Goal: Task Accomplishment & Management: Use online tool/utility

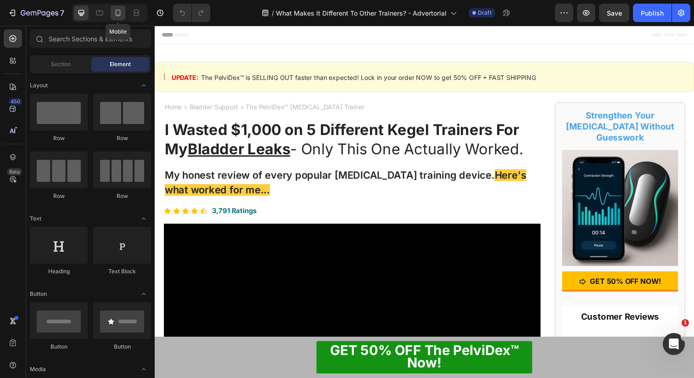
click at [122, 14] on icon at bounding box center [117, 12] width 9 height 9
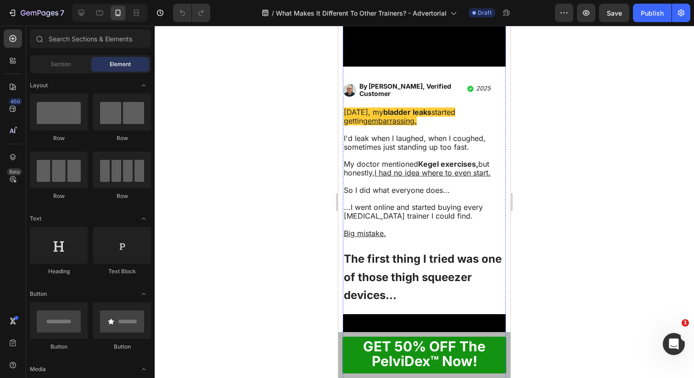
scroll to position [240, 0]
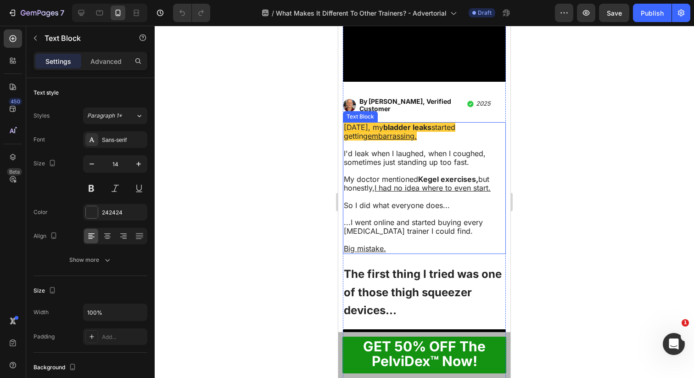
click at [435, 141] on p at bounding box center [424, 145] width 161 height 8
click at [423, 150] on span "I'd leak when I laughed, when I coughed, sometimes just standing up too fast." at bounding box center [415, 158] width 142 height 18
click at [484, 152] on span "I'd leak when I laughed, when I coughed, sometimes just standing up too fast." at bounding box center [415, 158] width 142 height 18
click at [383, 161] on span "I'd leak when I laughed, when I coughed and sometimes just standing up too fast." at bounding box center [421, 158] width 155 height 18
click at [399, 159] on span "I'd leak when I laughed, when I coughed and sometimes just standing up too fast." at bounding box center [421, 158] width 155 height 18
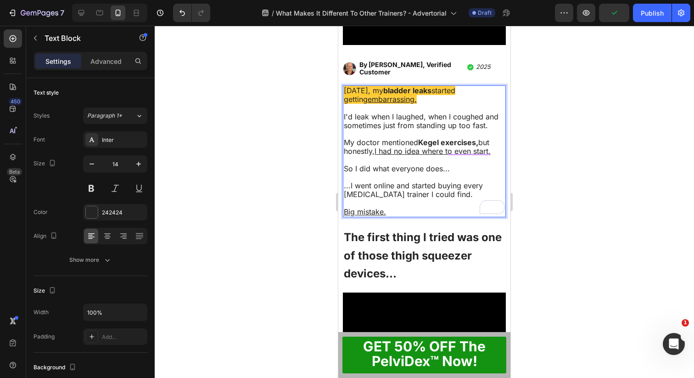
scroll to position [278, 0]
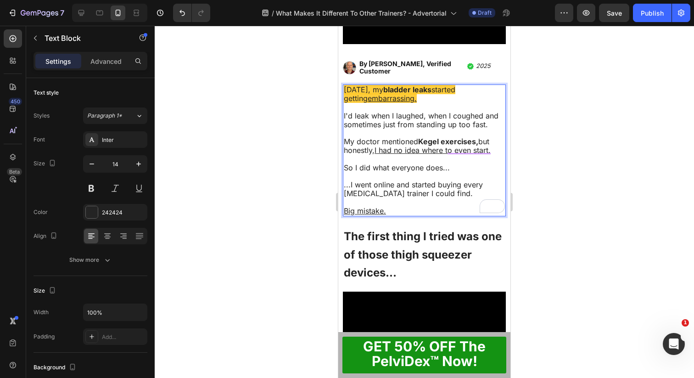
click at [456, 163] on p "So I did what everyone does..." at bounding box center [424, 167] width 161 height 9
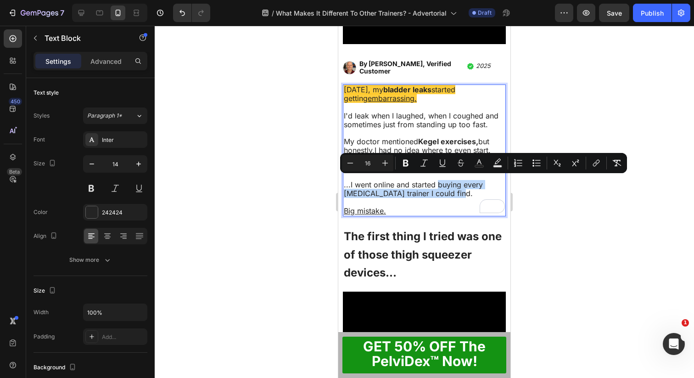
drag, startPoint x: 455, startPoint y: 188, endPoint x: 438, endPoint y: 184, distance: 17.9
click at [438, 184] on p "...I went online and started buying every [MEDICAL_DATA] trainer I could find." at bounding box center [424, 193] width 161 height 26
click at [440, 189] on strong "buying every [MEDICAL_DATA] trainer I could find." at bounding box center [414, 189] width 140 height 18
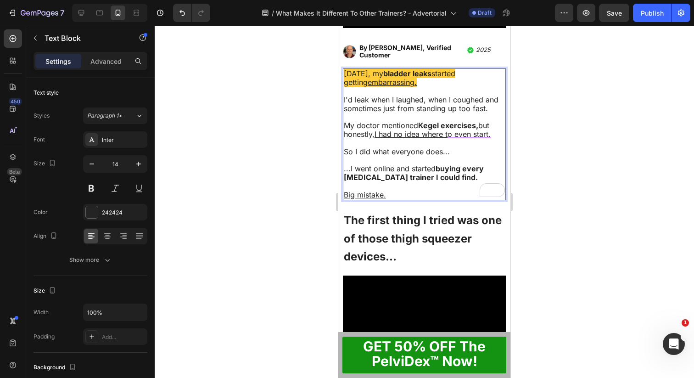
scroll to position [293, 0]
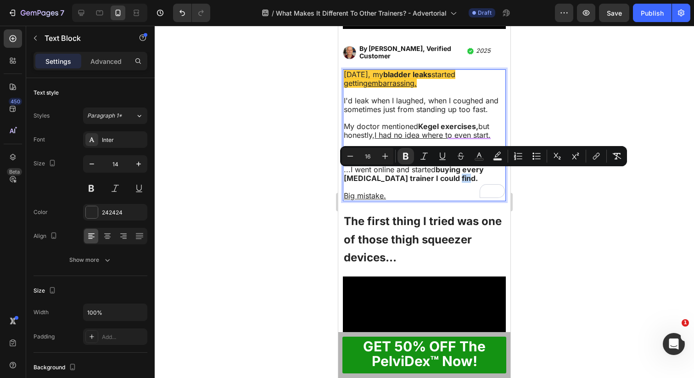
drag, startPoint x: 462, startPoint y: 178, endPoint x: 443, endPoint y: 172, distance: 20.3
click at [443, 172] on p "...I went online and started buying every [MEDICAL_DATA] trainer I could find." at bounding box center [424, 178] width 161 height 26
click at [459, 175] on p "...I went online and started buying every [MEDICAL_DATA] trainer I could find." at bounding box center [424, 178] width 161 height 26
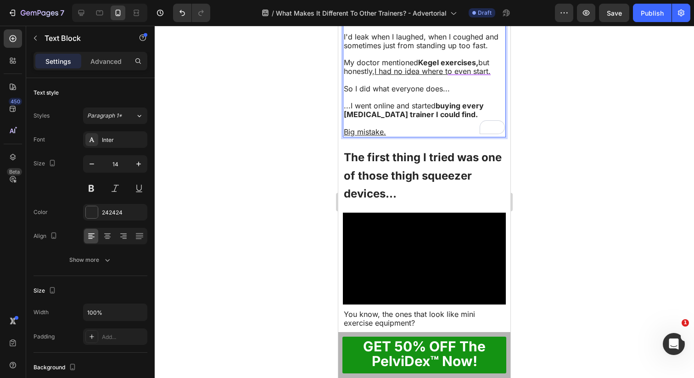
scroll to position [360, 0]
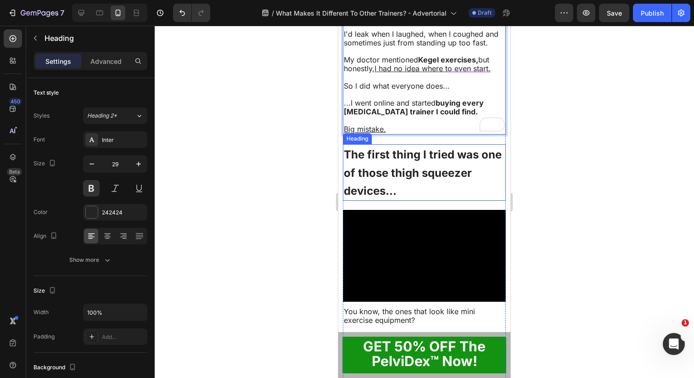
click at [437, 173] on span "The first thing I tried was one of those thigh squeezer devices..." at bounding box center [423, 173] width 158 height 50
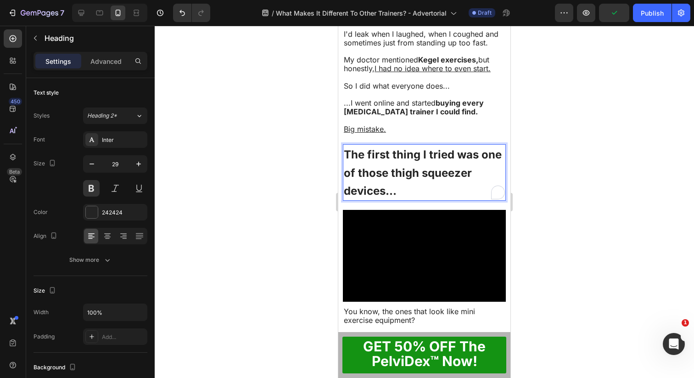
click at [456, 159] on h2 "The first thing I tried was one of those thigh squeezer devices..." at bounding box center [424, 172] width 163 height 56
click at [388, 169] on span "The first thing I tried was one of those thigh squeezer devices..." at bounding box center [423, 173] width 158 height 50
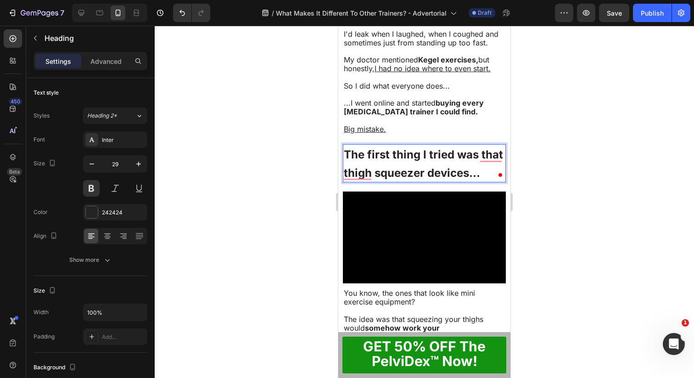
click at [419, 169] on span "The first thing I tried was that thigh squeezer devices..." at bounding box center [423, 164] width 159 height 32
click at [422, 169] on span "The first thing I tried was that thigh squeezer devices..." at bounding box center [423, 164] width 159 height 32
click at [402, 163] on span "The first thing I tried was that thigh squeeze devices..." at bounding box center [423, 164] width 159 height 32
click at [462, 169] on span "The first thing I tried was that thigh squeeze devices..." at bounding box center [423, 164] width 159 height 32
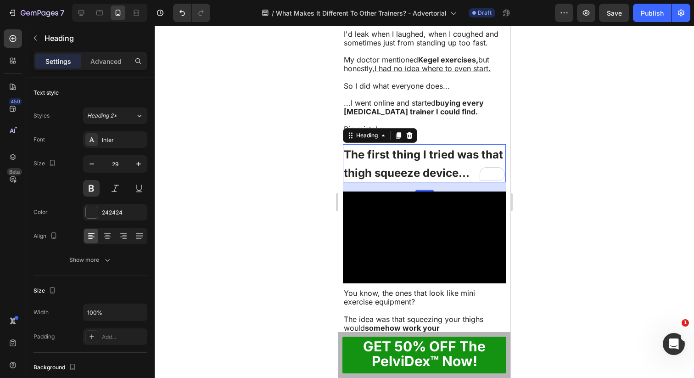
click at [576, 160] on div at bounding box center [425, 202] width 540 height 352
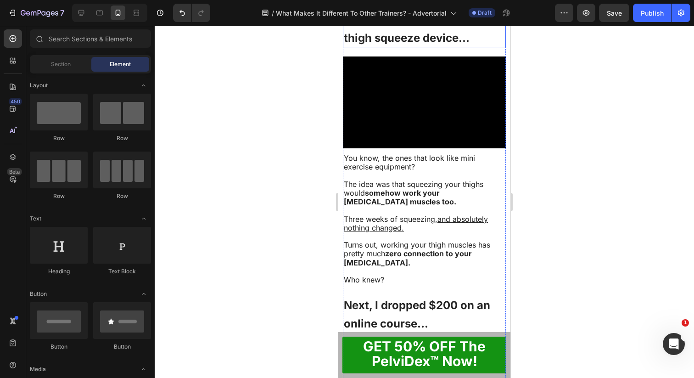
scroll to position [498, 0]
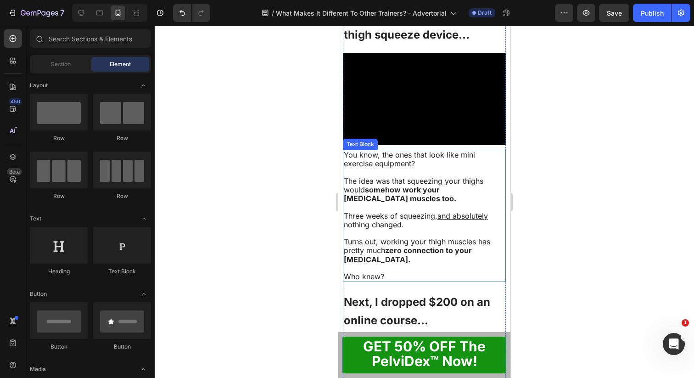
click at [426, 156] on p "You know, the ones that look like mini exercise equipment?" at bounding box center [424, 159] width 161 height 17
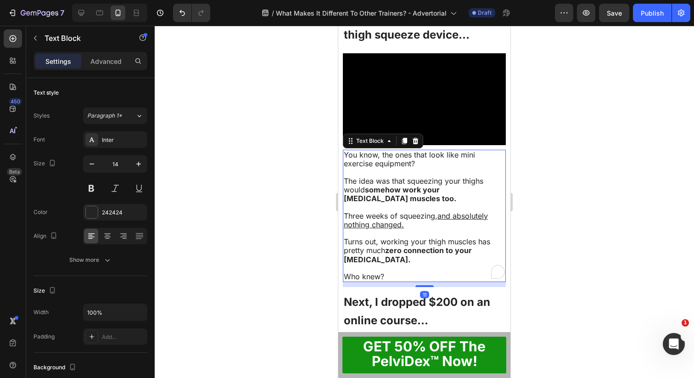
click at [397, 156] on p "You know, the ones that look like mini exercise equipment?" at bounding box center [424, 159] width 161 height 17
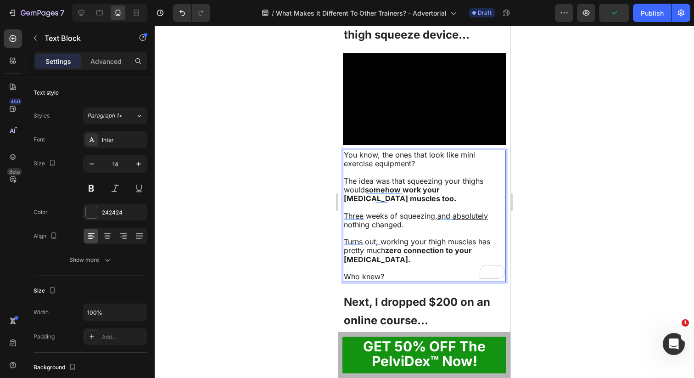
click at [458, 151] on span "You know, the ones that look like mini exercise equipment?" at bounding box center [409, 159] width 131 height 18
click at [475, 151] on span "You know, the ones that look like mini exercise equipment?" at bounding box center [409, 159] width 131 height 18
click at [427, 160] on p "You know, the one you put between your legs? equipment?" at bounding box center [424, 159] width 161 height 17
click at [418, 221] on p "Three weeks of squeezing, and absolutely nothing changed." at bounding box center [424, 220] width 161 height 17
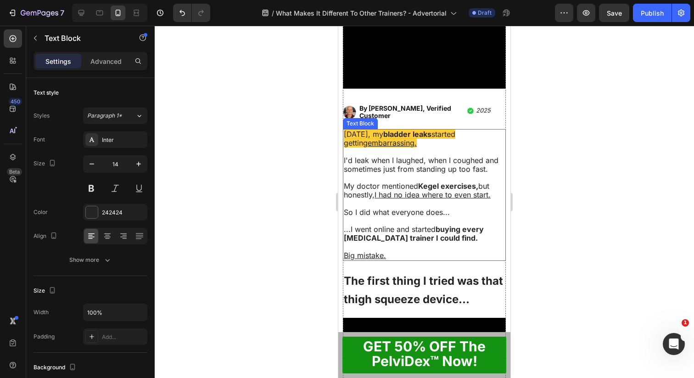
scroll to position [231, 0]
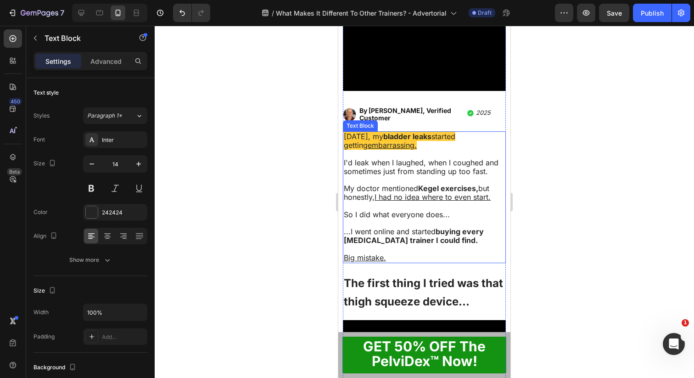
click at [428, 160] on span "I'd leak when I laughed, when I coughed and sometimes just from standing up too…" at bounding box center [421, 167] width 155 height 18
click at [426, 162] on span "I'd leak when I laughed, when I coughed and sometimes just from standing up too…" at bounding box center [421, 167] width 155 height 18
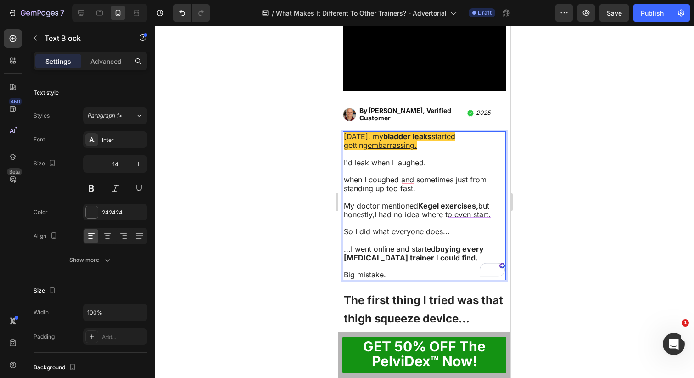
click at [425, 160] on span "I'd leak when I laughed." at bounding box center [385, 162] width 82 height 9
click at [352, 178] on span "when I coughed and sometimes just from standing up too fast." at bounding box center [415, 184] width 143 height 18
click at [406, 178] on span "...when I coughed and sometimes just from standing up too fast." at bounding box center [419, 184] width 150 height 18
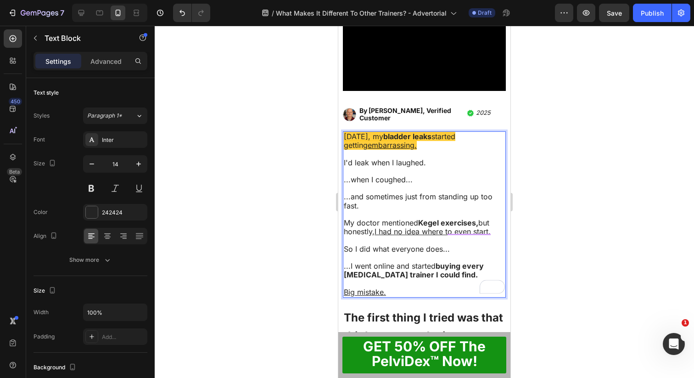
drag, startPoint x: 455, startPoint y: 201, endPoint x: 439, endPoint y: 196, distance: 16.7
click at [439, 196] on p "...and sometimes just from standing up too fast." at bounding box center [424, 200] width 161 height 17
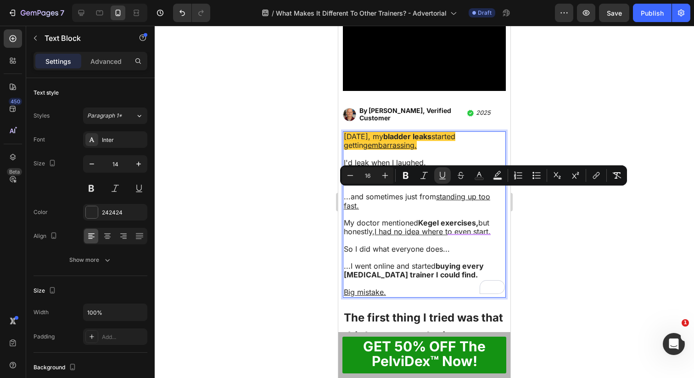
click at [422, 207] on p "...and sometimes just from standing up too fast." at bounding box center [424, 200] width 161 height 17
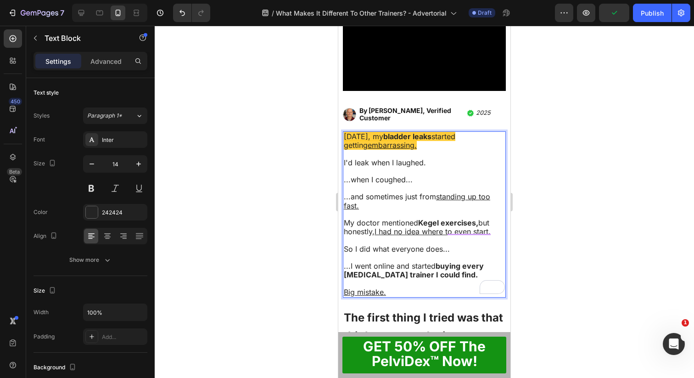
drag, startPoint x: 426, startPoint y: 204, endPoint x: 439, endPoint y: 197, distance: 15.0
click at [439, 197] on p "...and sometimes just from standing up too fast." at bounding box center [424, 200] width 161 height 17
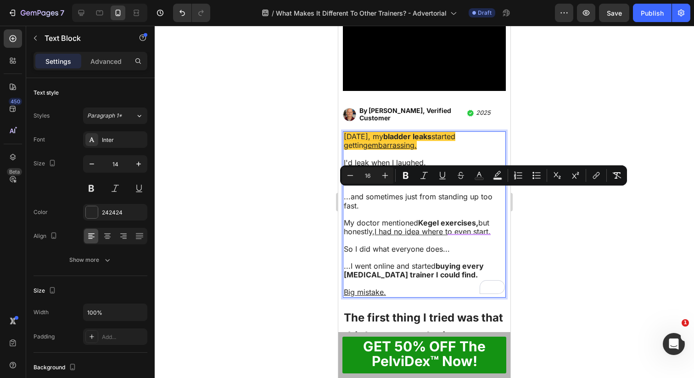
click at [439, 197] on span "...and sometimes just from standing up too fast." at bounding box center [418, 201] width 149 height 18
drag, startPoint x: 437, startPoint y: 204, endPoint x: 439, endPoint y: 197, distance: 7.5
click at [439, 197] on p "...and sometimes just from standing up too fast." at bounding box center [424, 200] width 161 height 17
click at [439, 197] on strong "standing up too fast." at bounding box center [418, 201] width 148 height 18
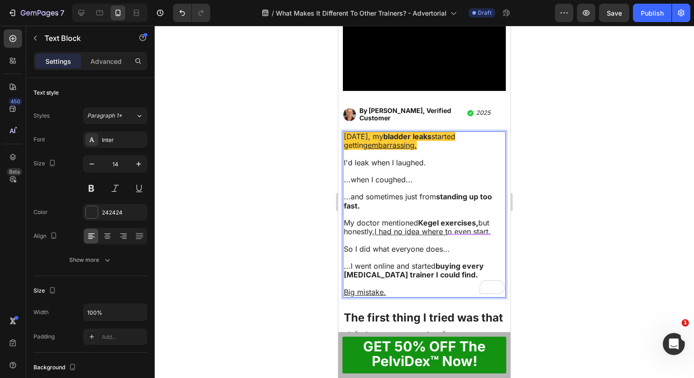
click at [478, 219] on strong "Kegel exercises," at bounding box center [448, 222] width 60 height 9
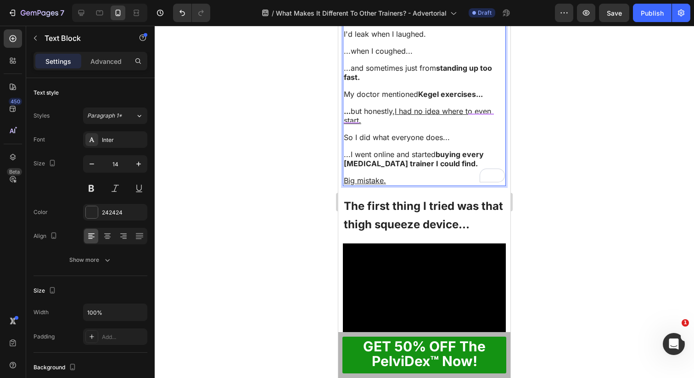
scroll to position [364, 0]
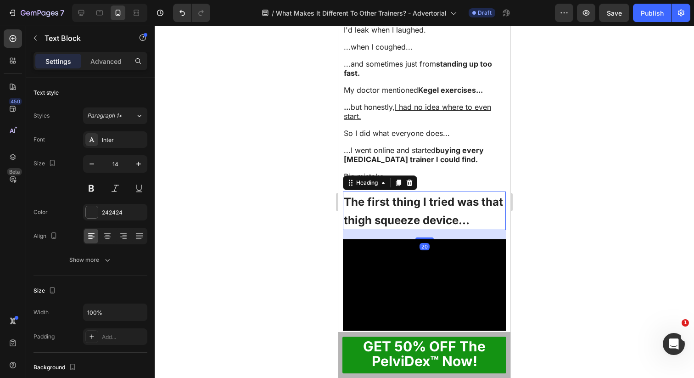
click at [427, 215] on span "The first thing I tried was that thigh squeeze device..." at bounding box center [423, 211] width 159 height 32
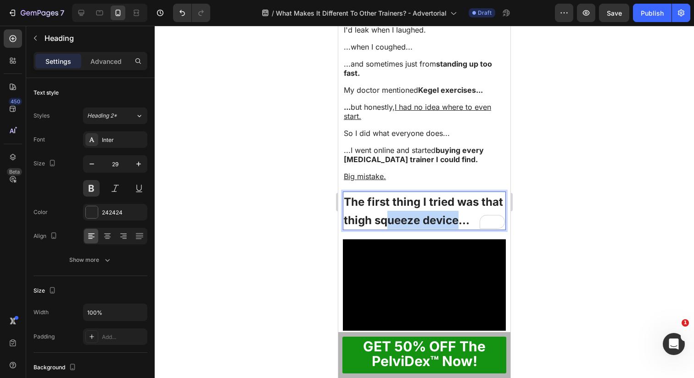
drag, startPoint x: 459, startPoint y: 213, endPoint x: 389, endPoint y: 214, distance: 69.8
click at [389, 214] on span "The first thing I tried was that thigh squeeze device..." at bounding box center [423, 211] width 159 height 32
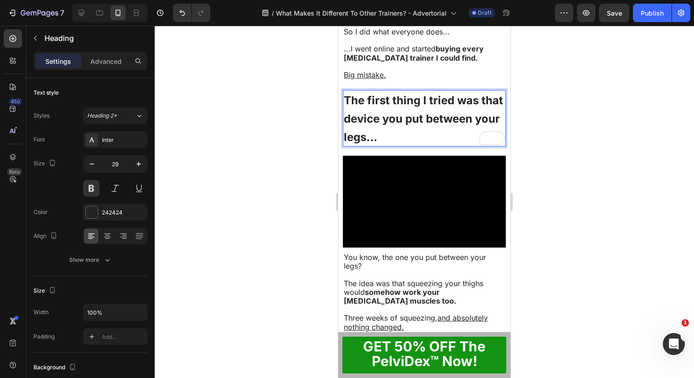
scroll to position [467, 0]
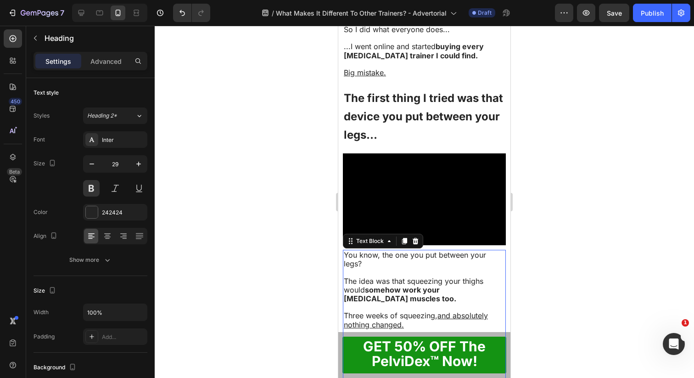
click at [398, 268] on p "To enrich screen reader interactions, please activate Accessibility in Grammarl…" at bounding box center [424, 272] width 161 height 8
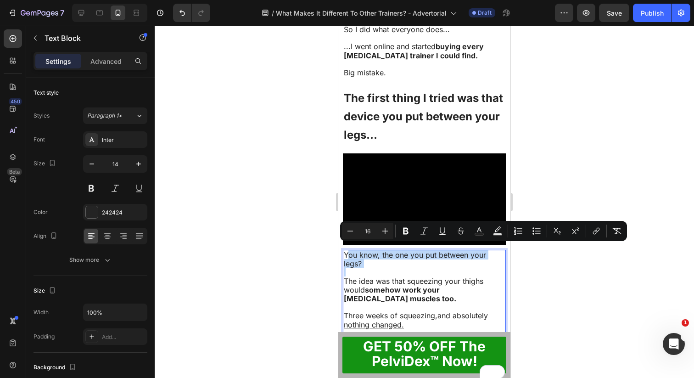
drag, startPoint x: 374, startPoint y: 264, endPoint x: 350, endPoint y: 253, distance: 25.9
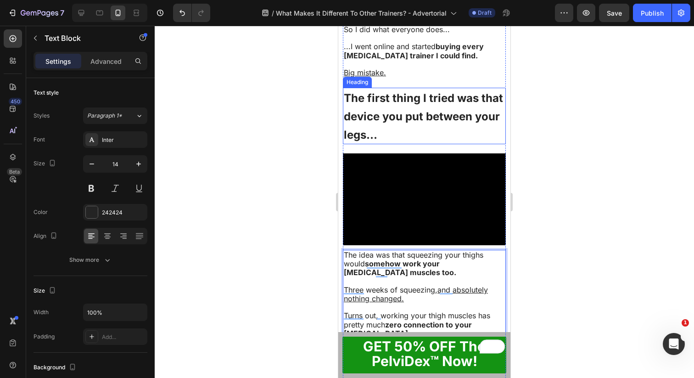
click at [454, 109] on span "The first thing I tried was that device you put between your legs..." at bounding box center [423, 116] width 159 height 50
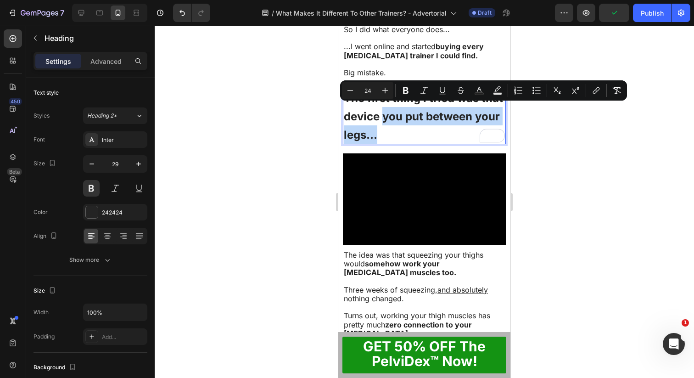
drag, startPoint x: 384, startPoint y: 112, endPoint x: 382, endPoint y: 129, distance: 16.7
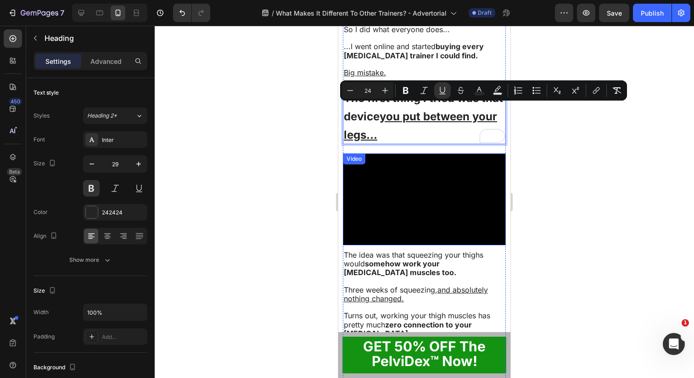
click at [529, 172] on div at bounding box center [425, 202] width 540 height 352
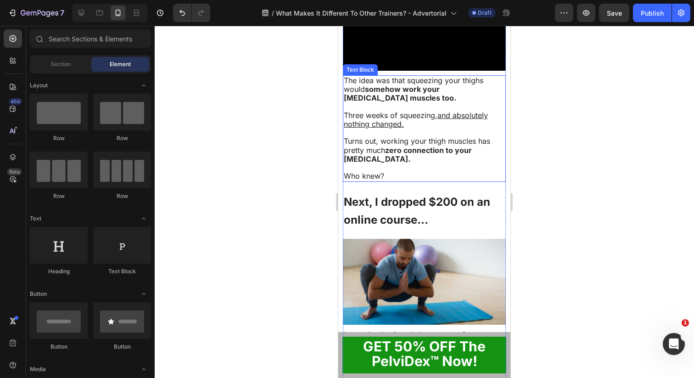
scroll to position [627, 0]
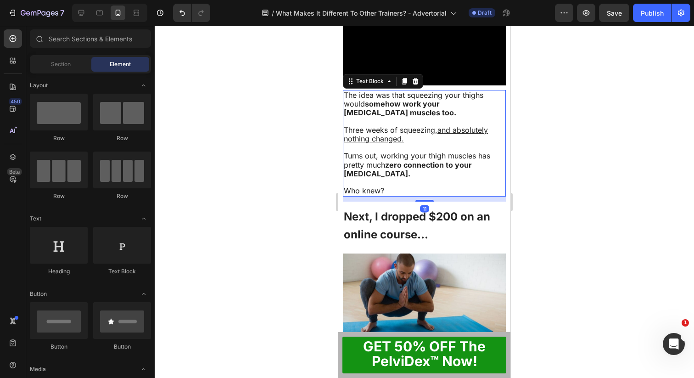
click at [415, 106] on p "The idea was that squeezing your thighs would somehow work your [MEDICAL_DATA] …" at bounding box center [424, 104] width 161 height 27
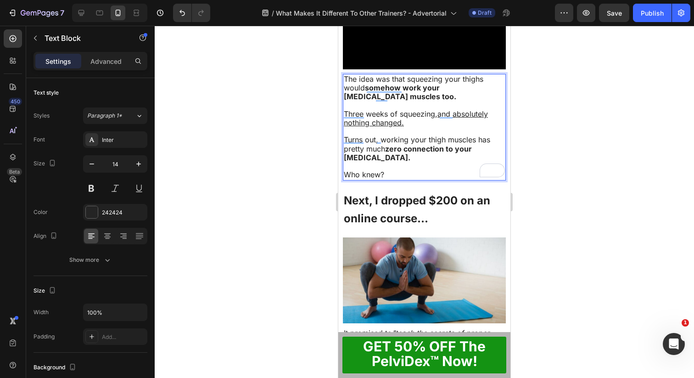
scroll to position [645, 0]
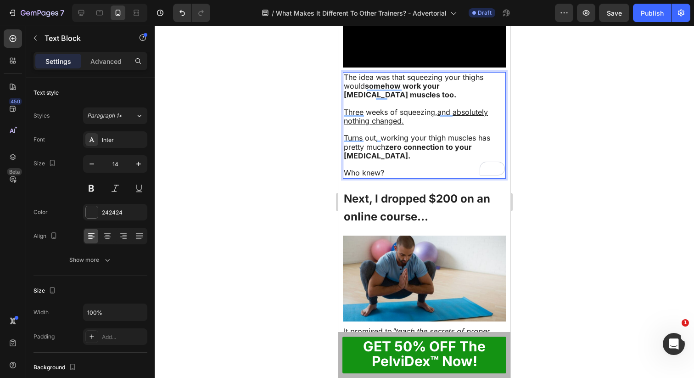
click at [438, 107] on span "Three weeks of squeezing, and absolutely nothing changed." at bounding box center [416, 116] width 144 height 18
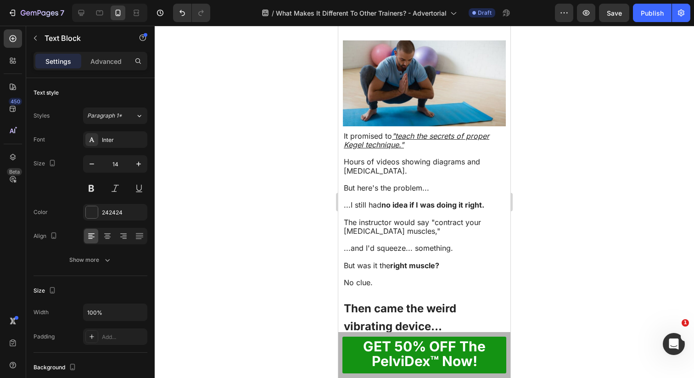
scroll to position [853, 0]
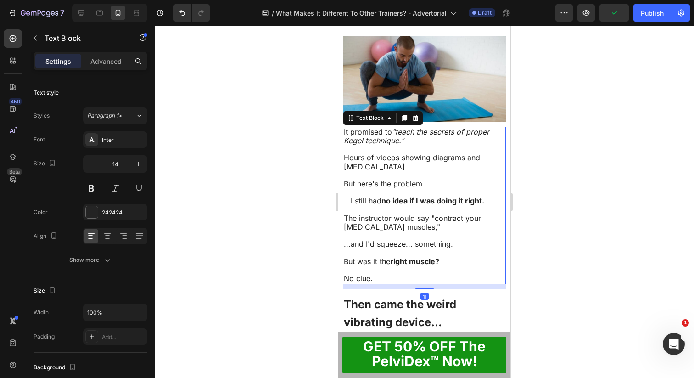
click at [425, 157] on p "Hours of videos showing diagrams and [MEDICAL_DATA]." at bounding box center [424, 161] width 161 height 17
click at [422, 132] on p "It promised to "teach the secrets of proper Kegel technique."" at bounding box center [424, 136] width 161 height 17
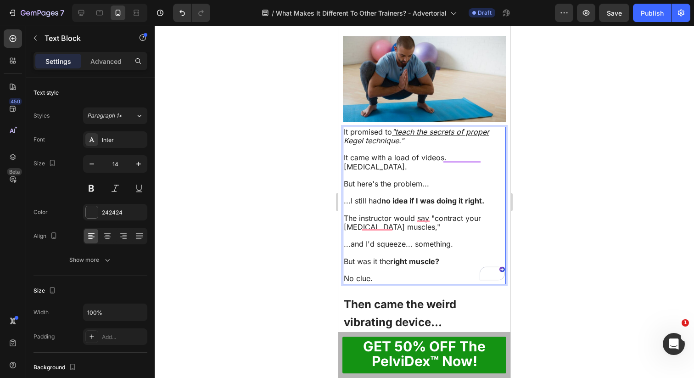
click at [393, 157] on p "It came with a load of videos. [MEDICAL_DATA]." at bounding box center [424, 161] width 161 height 17
drag, startPoint x: 445, startPoint y: 157, endPoint x: 447, endPoint y: 152, distance: 5.2
click at [447, 153] on p "It came with a load of videos. [MEDICAL_DATA]." at bounding box center [424, 161] width 161 height 17
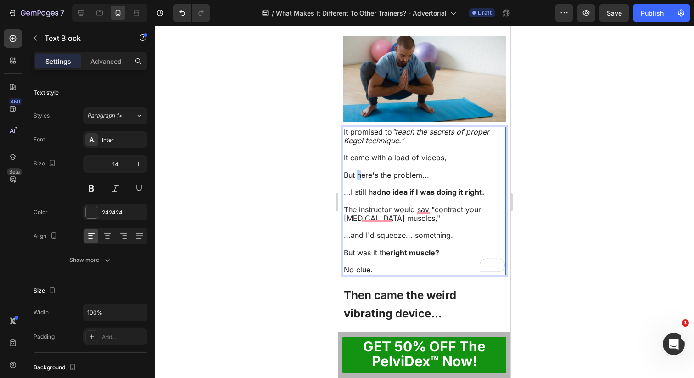
click at [360, 170] on span "But here's the problem..." at bounding box center [386, 174] width 85 height 9
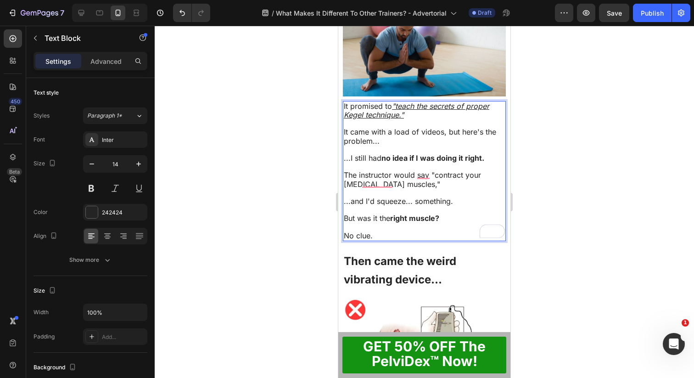
scroll to position [889, 0]
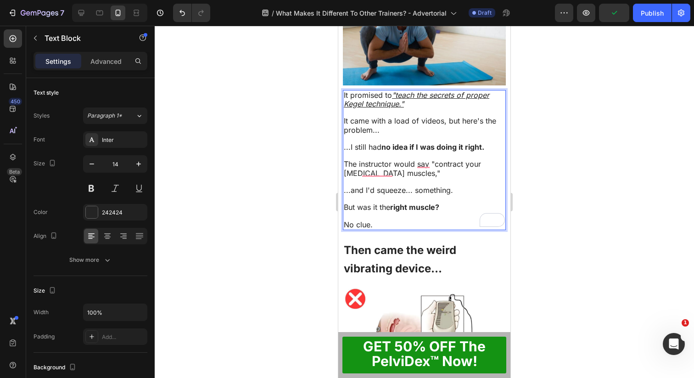
click at [437, 159] on span "The instructor would say "contract your [MEDICAL_DATA] muscles,"" at bounding box center [412, 168] width 137 height 18
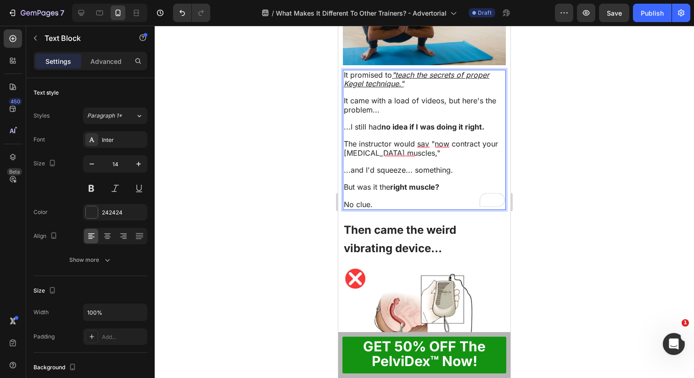
scroll to position [911, 0]
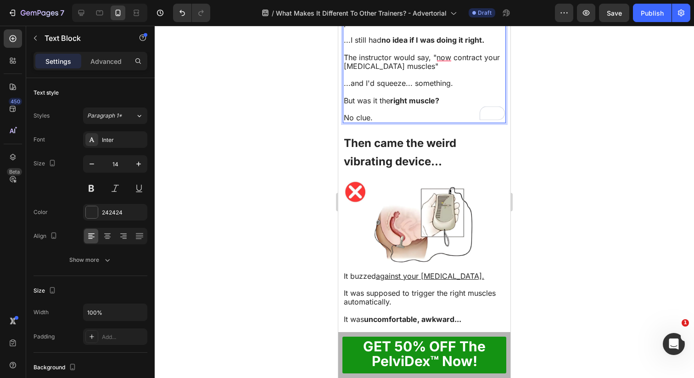
click at [451, 79] on p "Rich Text Editor. Editing area: main" at bounding box center [424, 75] width 161 height 8
click at [445, 71] on p "The instructor would say, "Now contract your pelvic floor muscles"" at bounding box center [424, 61] width 161 height 17
click at [462, 88] on p "...and I'd squeeze... something." at bounding box center [424, 83] width 161 height 9
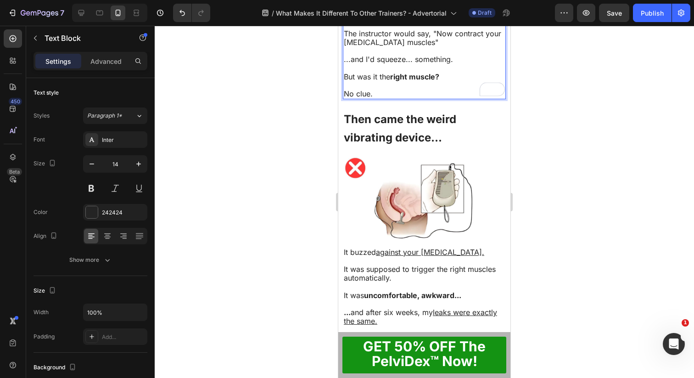
scroll to position [936, 0]
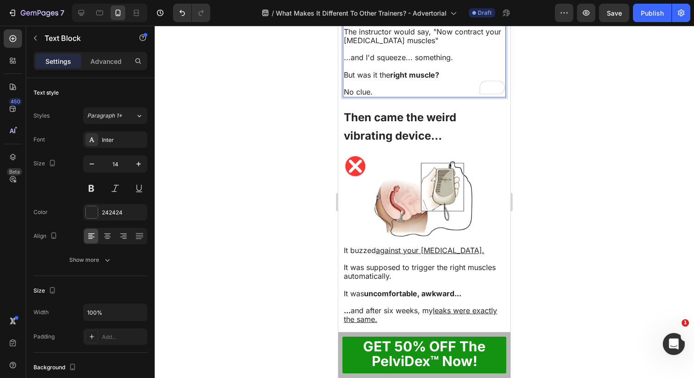
click at [442, 62] on span "...and I'd squeeze... something." at bounding box center [398, 57] width 109 height 9
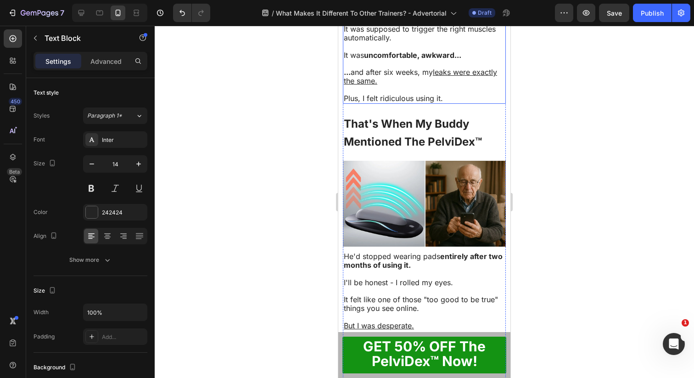
scroll to position [1176, 0]
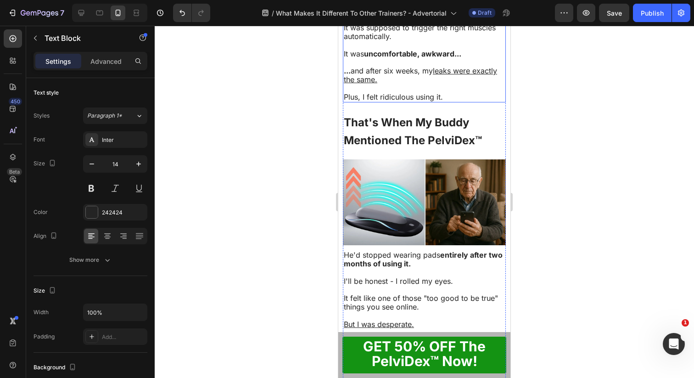
click at [404, 49] on p at bounding box center [424, 45] width 161 height 8
click at [414, 41] on p "It was supposed to trigger the right muscles automatically." at bounding box center [424, 31] width 161 height 17
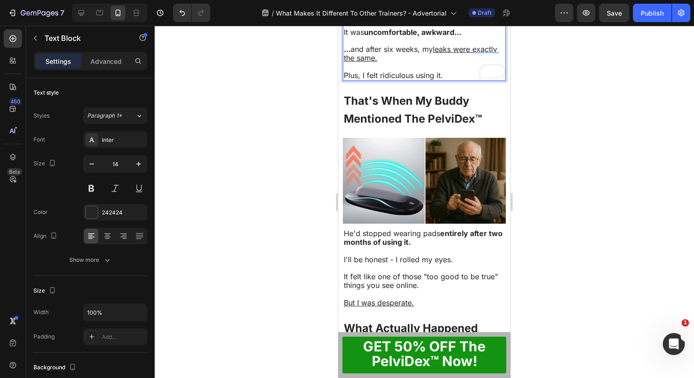
scroll to position [1199, 0]
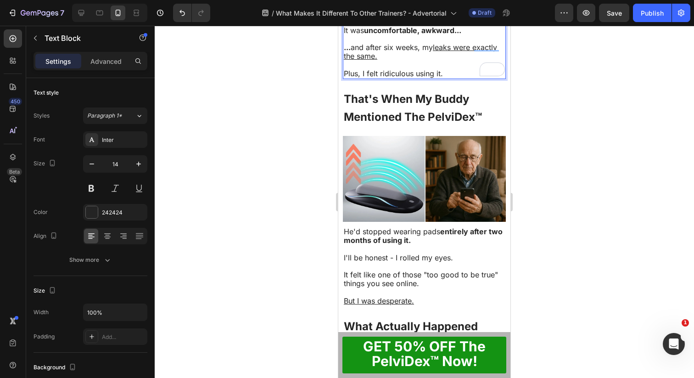
click at [401, 35] on strong "uncomfortable, awkward..." at bounding box center [412, 30] width 97 height 9
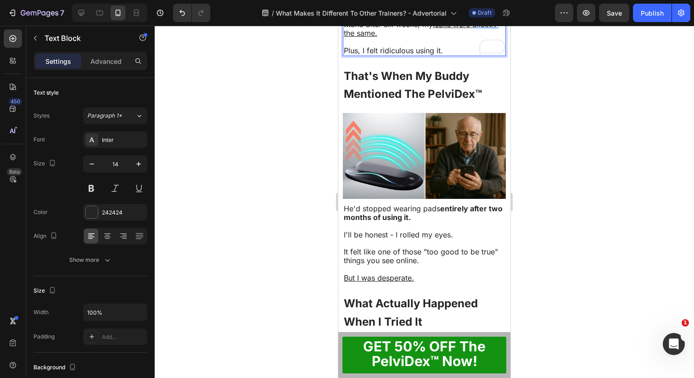
click at [447, 55] on p "Plus, I felt ridiculous using it." at bounding box center [424, 50] width 161 height 9
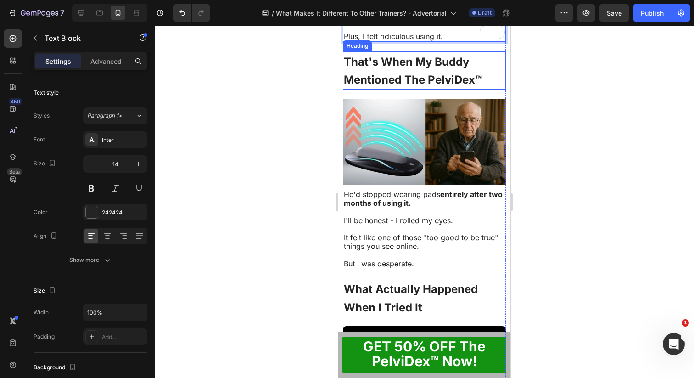
scroll to position [1225, 0]
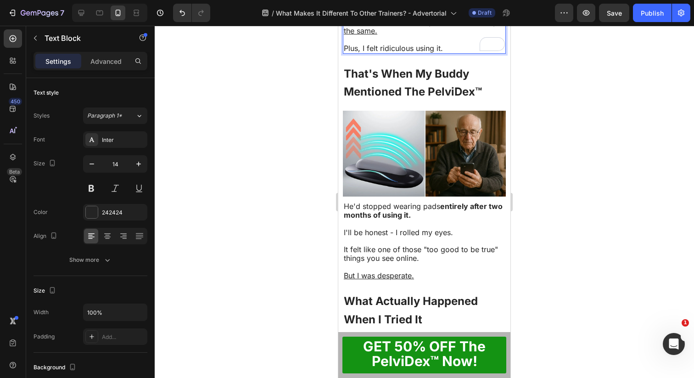
click at [441, 53] on span "Plus, I felt ridiculous using it." at bounding box center [393, 48] width 99 height 9
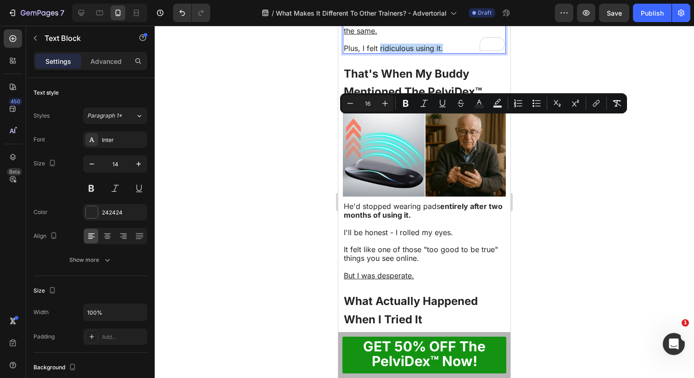
drag, startPoint x: 448, startPoint y: 120, endPoint x: 380, endPoint y: 122, distance: 67.5
click at [380, 53] on p "Plus, I felt ridiculous using it." at bounding box center [424, 48] width 161 height 9
click at [540, 179] on div at bounding box center [425, 202] width 540 height 352
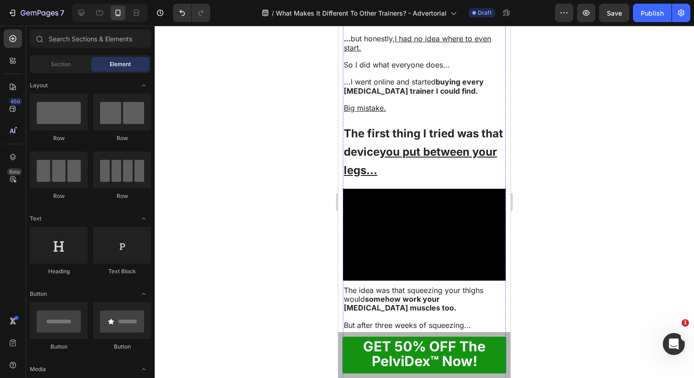
scroll to position [438, 0]
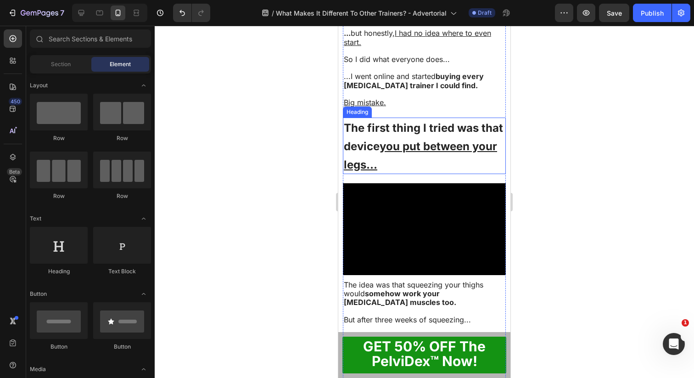
click at [405, 140] on u "you put between your legs..." at bounding box center [420, 156] width 153 height 32
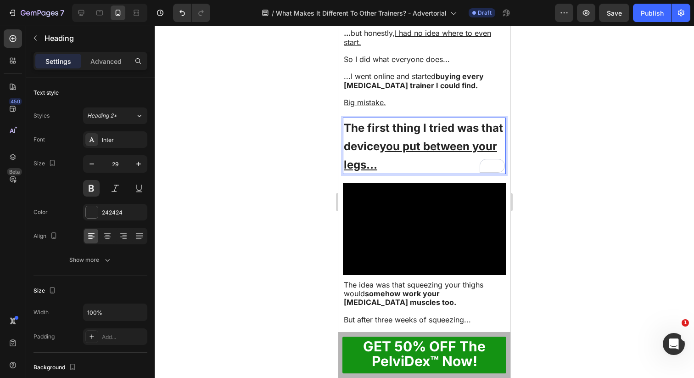
click at [370, 121] on span "The first thing I tried was that device you put between your legs..." at bounding box center [423, 146] width 159 height 50
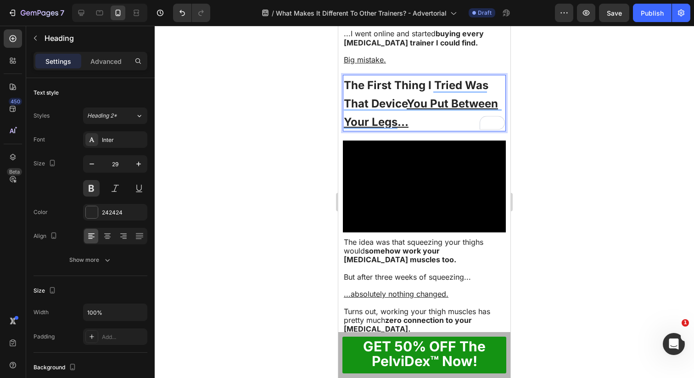
scroll to position [483, 0]
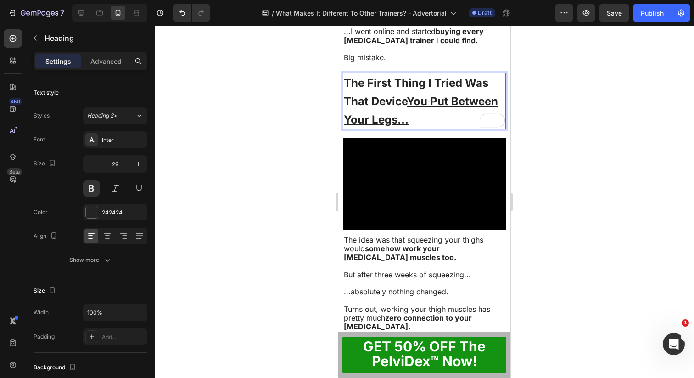
click at [573, 112] on div at bounding box center [425, 202] width 540 height 352
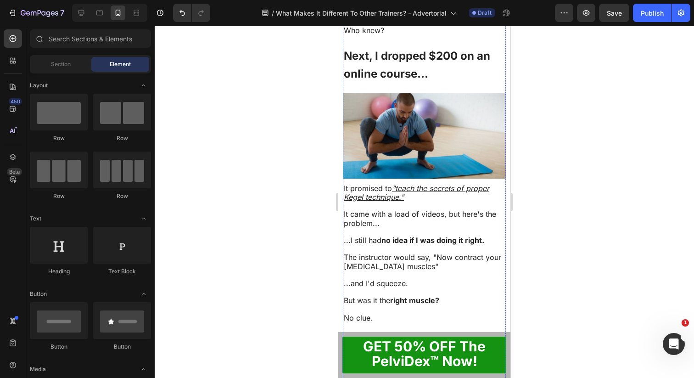
scroll to position [782, 0]
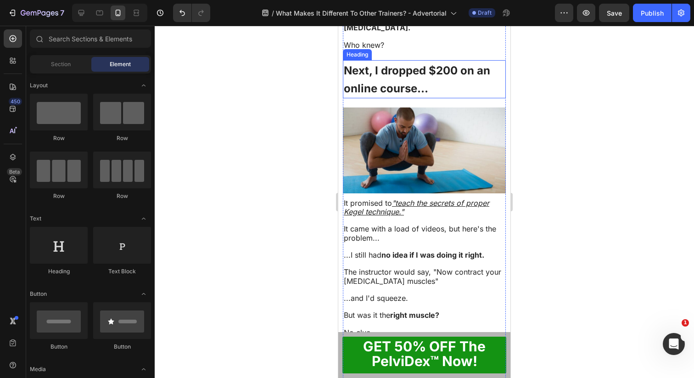
click at [405, 81] on span "Next, I dropped $200 on an online course..." at bounding box center [417, 80] width 146 height 32
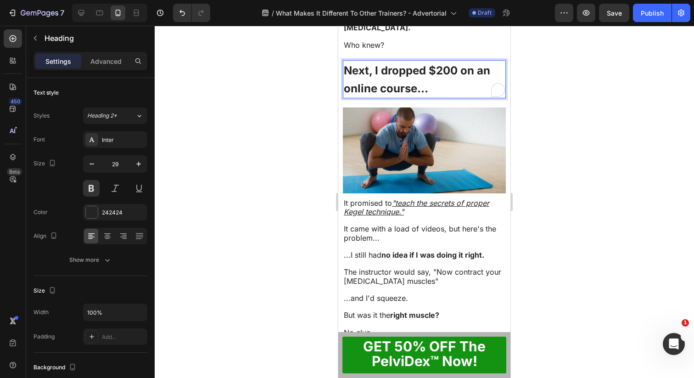
click at [386, 64] on span "Next, I dropped $200 on an online course..." at bounding box center [417, 80] width 146 height 32
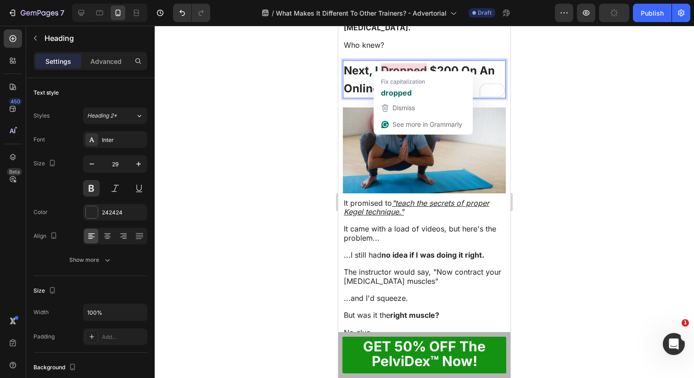
click at [321, 138] on div at bounding box center [425, 202] width 540 height 352
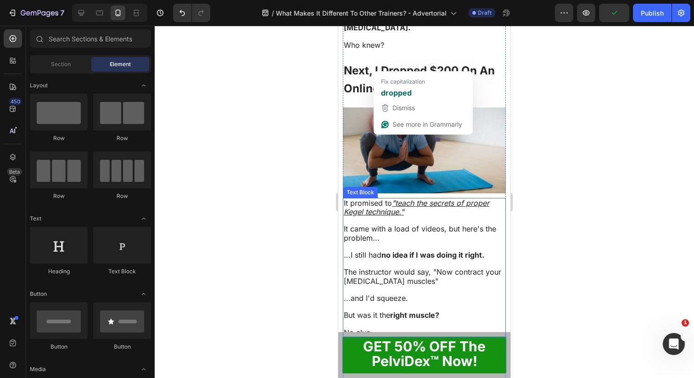
click at [495, 251] on p "...I still had no idea if I was doing it right." at bounding box center [424, 255] width 161 height 9
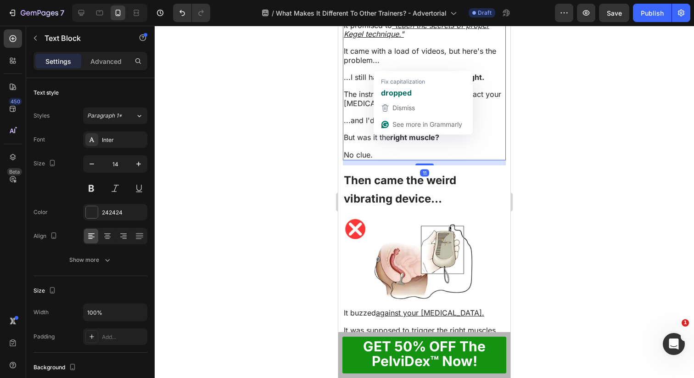
scroll to position [960, 0]
click at [447, 184] on h2 "Then came the weird vibrating device..." at bounding box center [424, 188] width 163 height 38
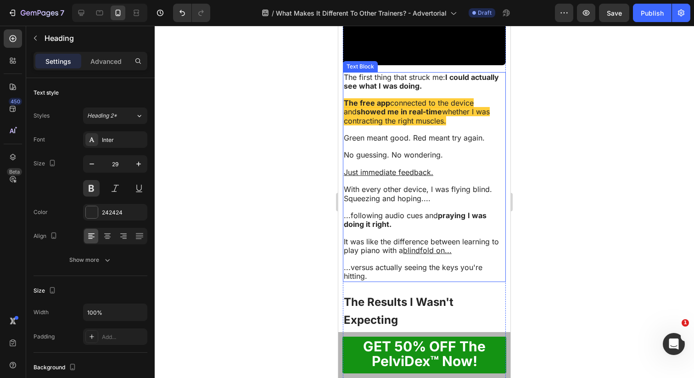
scroll to position [1679, 0]
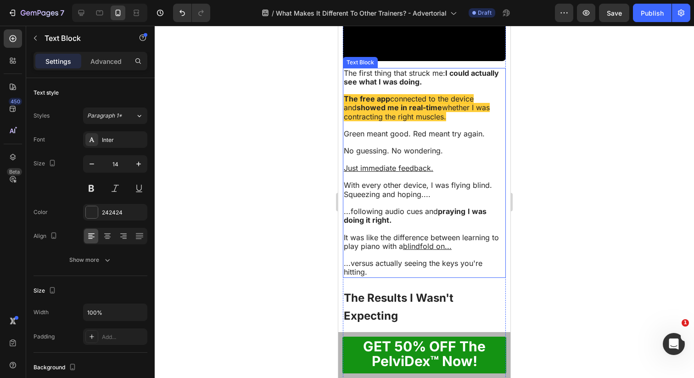
click at [415, 180] on span "With every other device, I was flying blind. Squeezing and hoping...." at bounding box center [418, 189] width 148 height 18
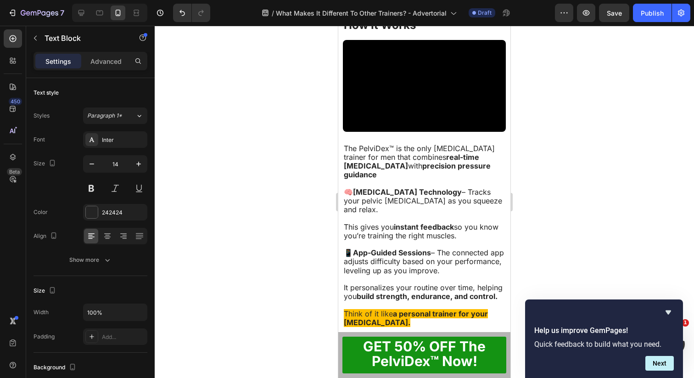
scroll to position [2892, 0]
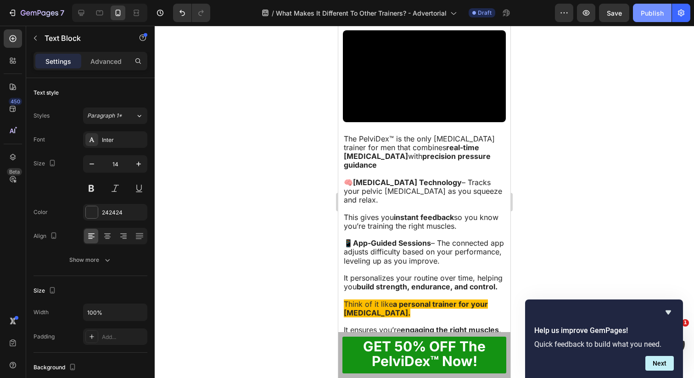
click at [652, 12] on div "Publish" at bounding box center [652, 13] width 23 height 10
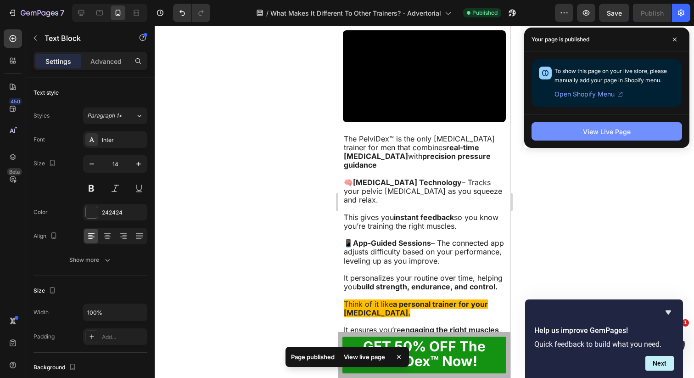
click at [607, 129] on div "View Live Page" at bounding box center [607, 132] width 48 height 10
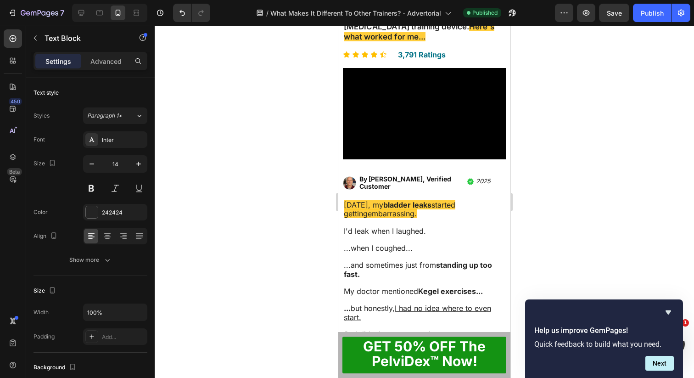
scroll to position [0, 0]
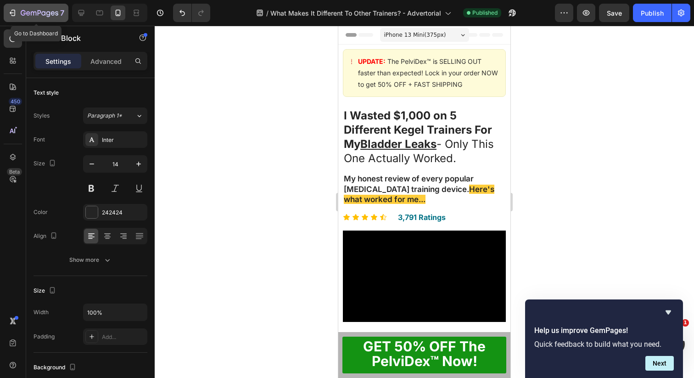
click at [51, 12] on icon "button" at bounding box center [40, 14] width 38 height 8
